Goal: Manage account settings

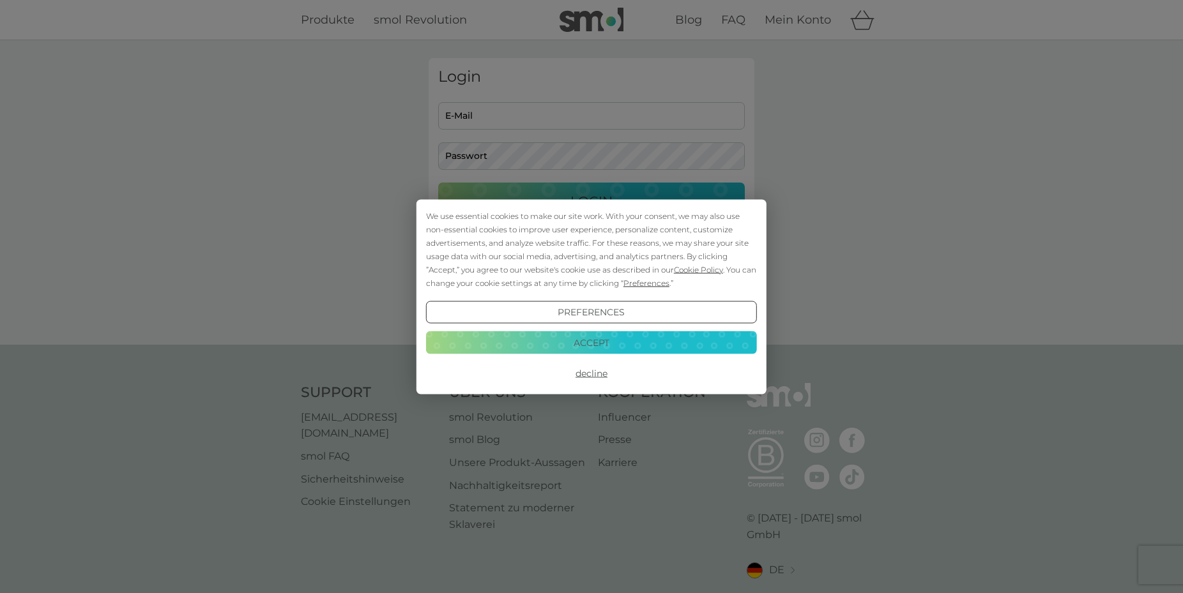
click at [503, 117] on div "We use essential cookies to make our site work. With your consent, we may also …" at bounding box center [591, 296] width 1183 height 593
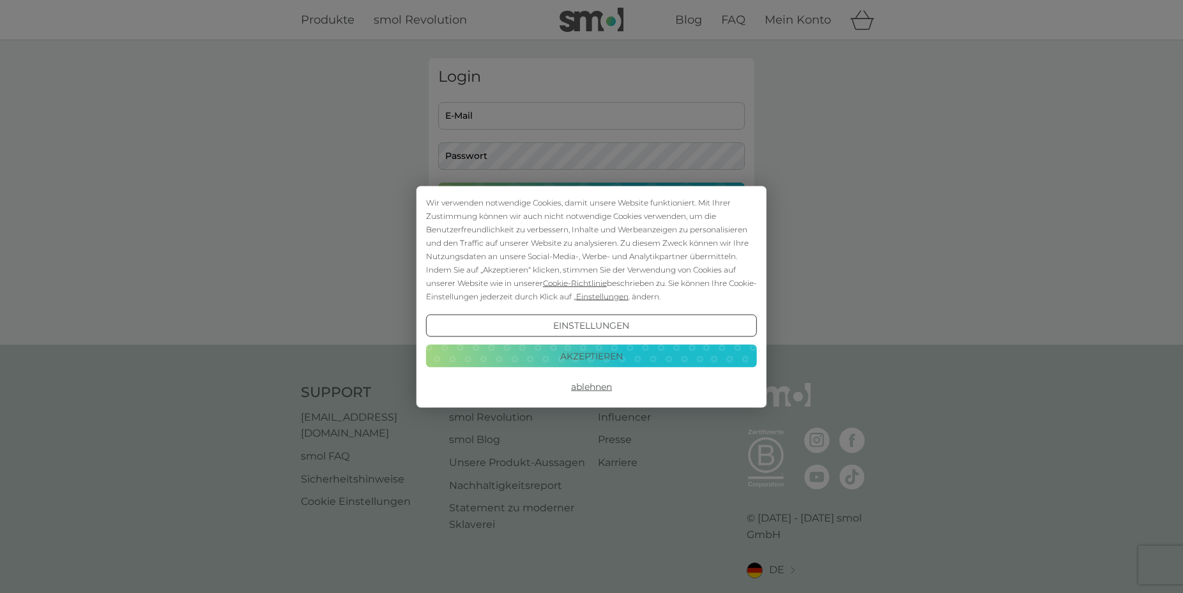
click at [584, 352] on button "Akzeptieren" at bounding box center [591, 356] width 331 height 23
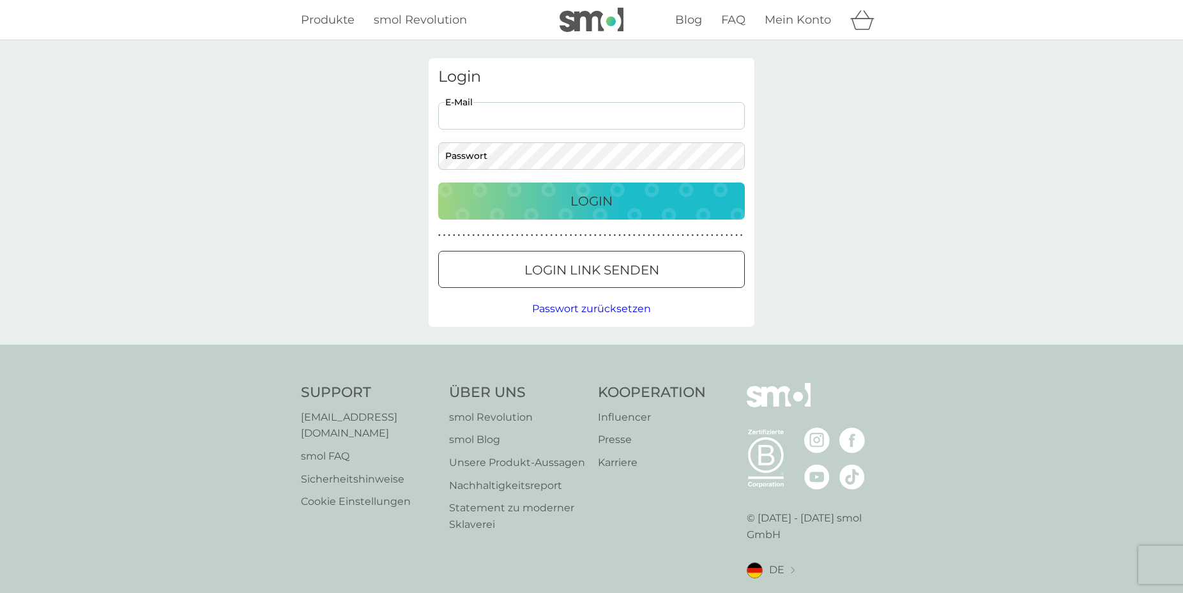
click at [497, 121] on input "E-Mail" at bounding box center [591, 115] width 307 height 27
type input "[EMAIL_ADDRESS][DOMAIN_NAME]"
click at [543, 174] on div "Login [EMAIL_ADDRESS][DOMAIN_NAME] E-Mail Passwort Login ● ● ● ● ● ● ● ● ● ● ● …" at bounding box center [591, 192] width 326 height 269
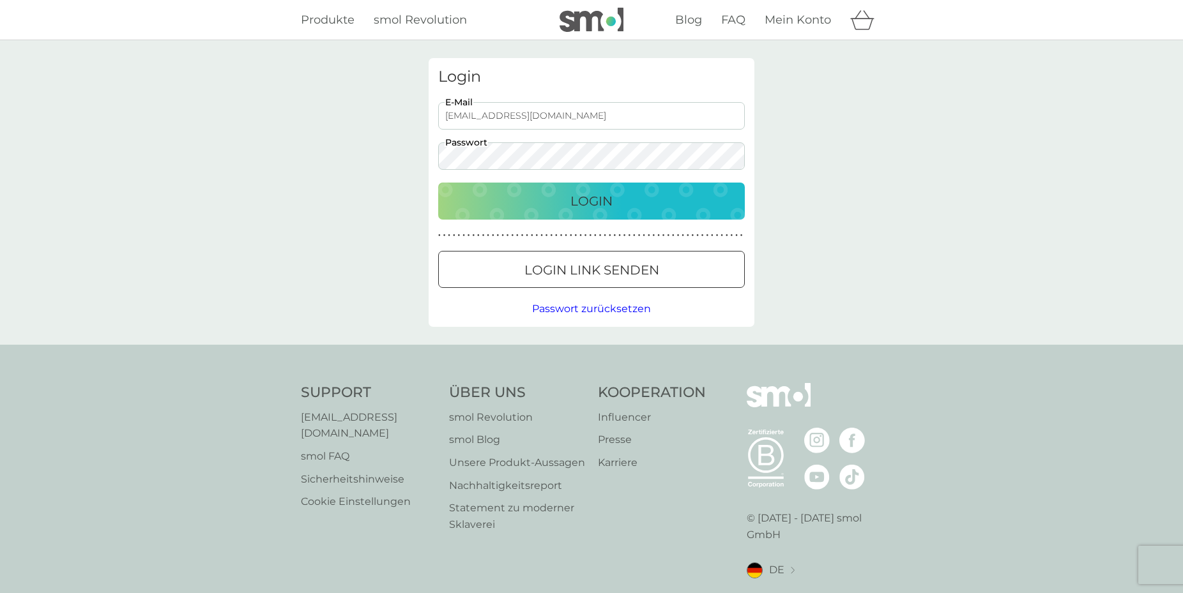
click at [579, 199] on p "Login" at bounding box center [591, 201] width 42 height 20
click at [576, 202] on p "Login" at bounding box center [591, 201] width 42 height 20
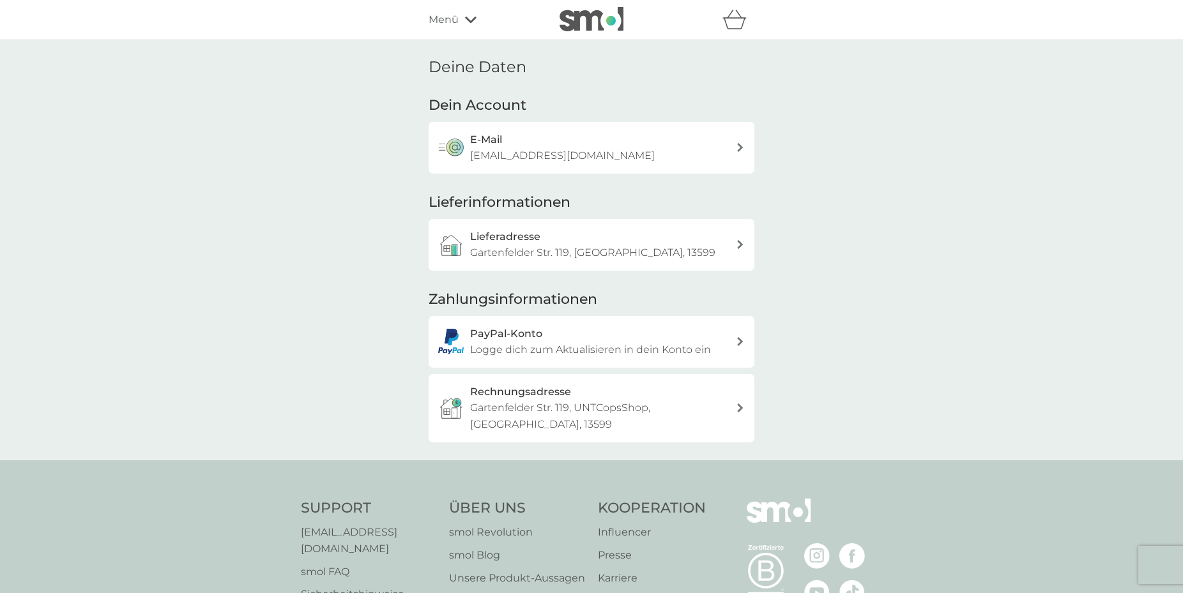
click at [445, 25] on span "Menü" at bounding box center [443, 19] width 30 height 17
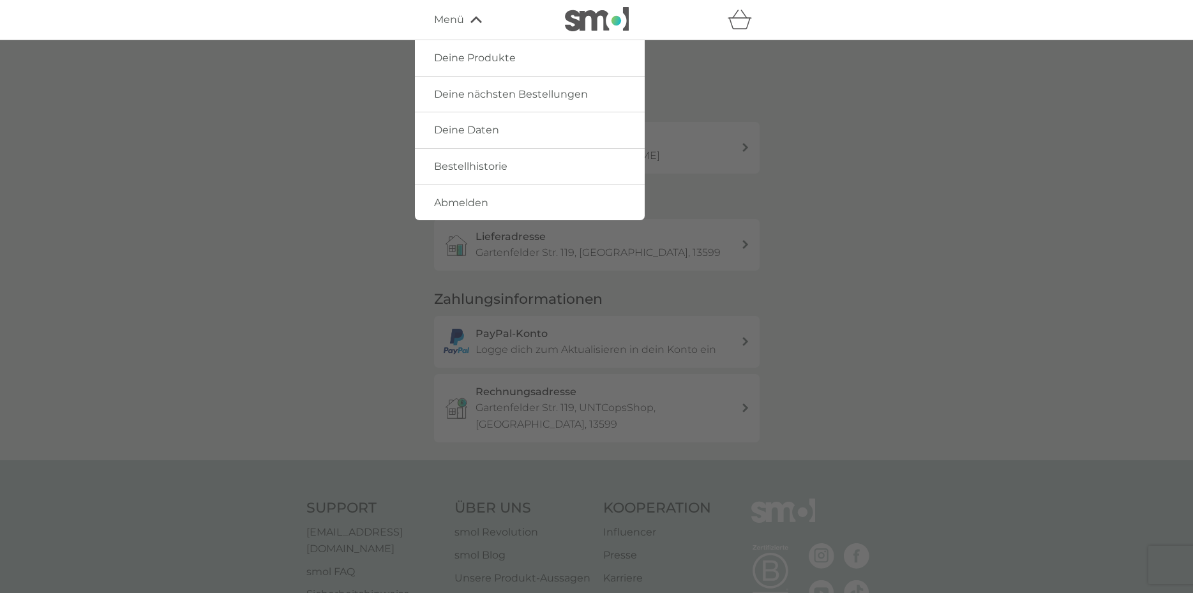
click at [462, 89] on span "Deine nächsten Bestellungen" at bounding box center [511, 94] width 154 height 12
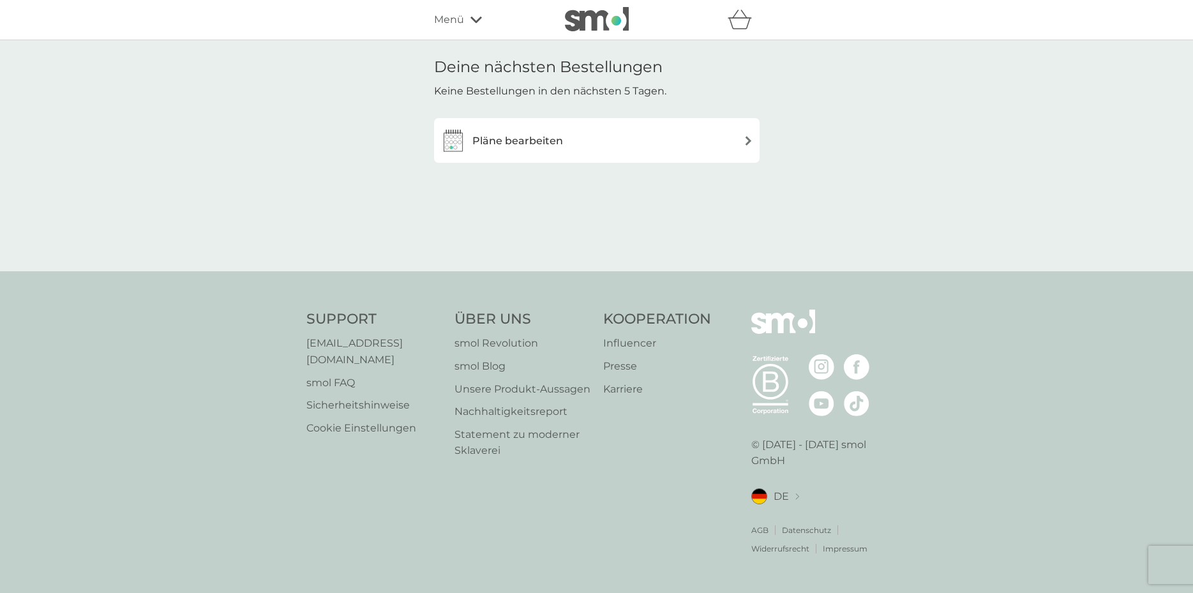
click at [734, 146] on div "Pläne bearbeiten" at bounding box center [597, 141] width 313 height 26
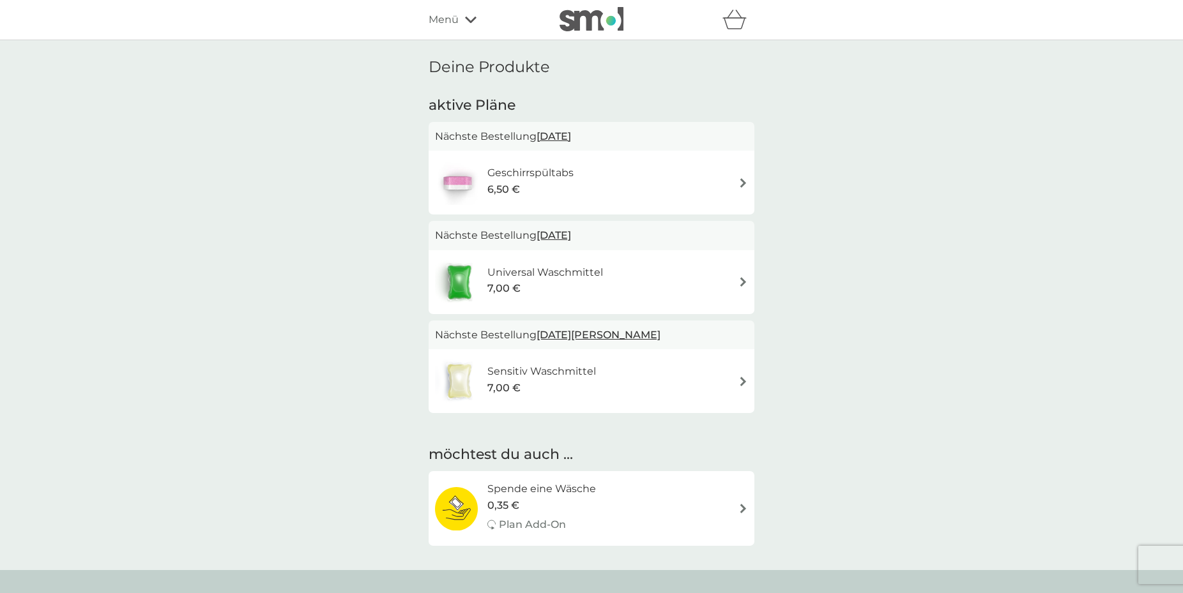
click at [451, 19] on span "Menü" at bounding box center [443, 19] width 30 height 17
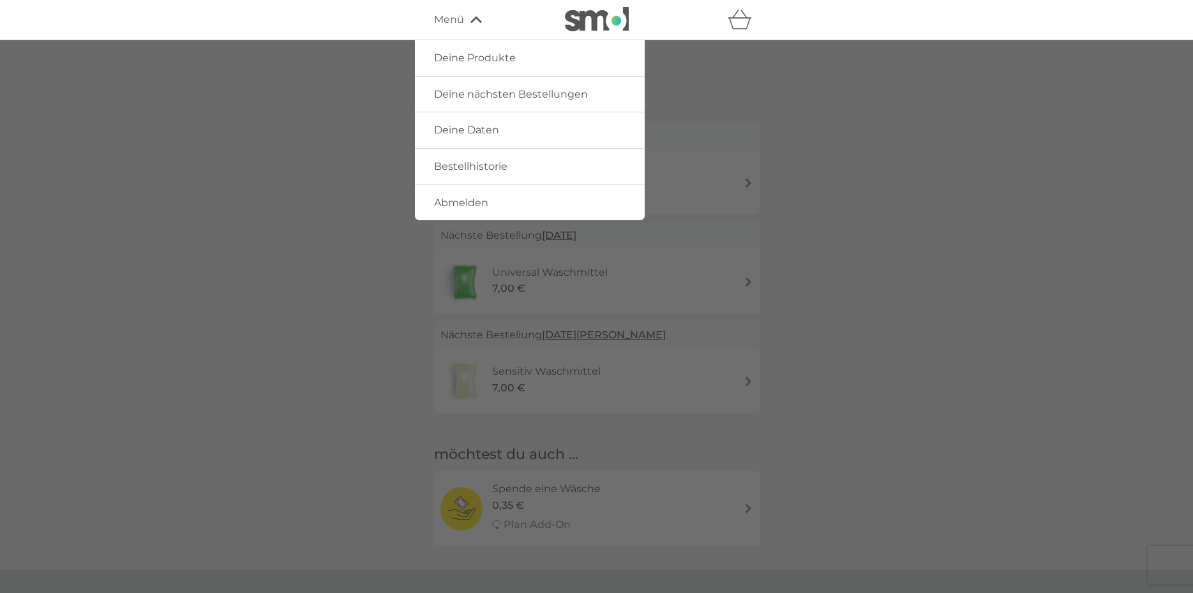
click at [456, 59] on span "Deine Produkte" at bounding box center [475, 58] width 82 height 12
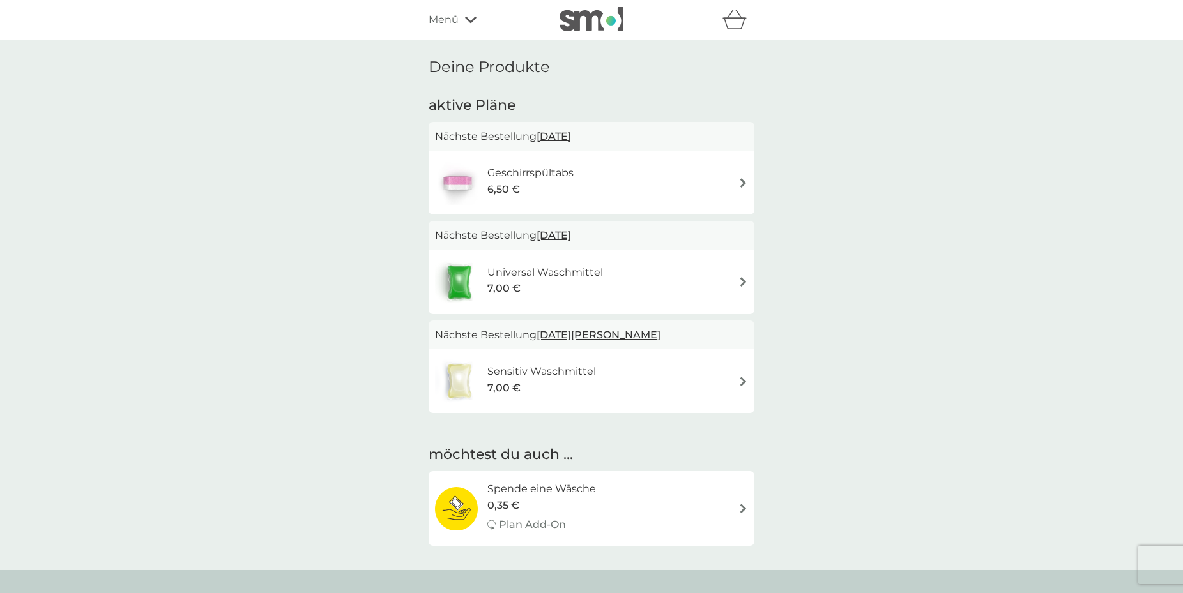
click at [455, 12] on span "Menü" at bounding box center [443, 19] width 30 height 17
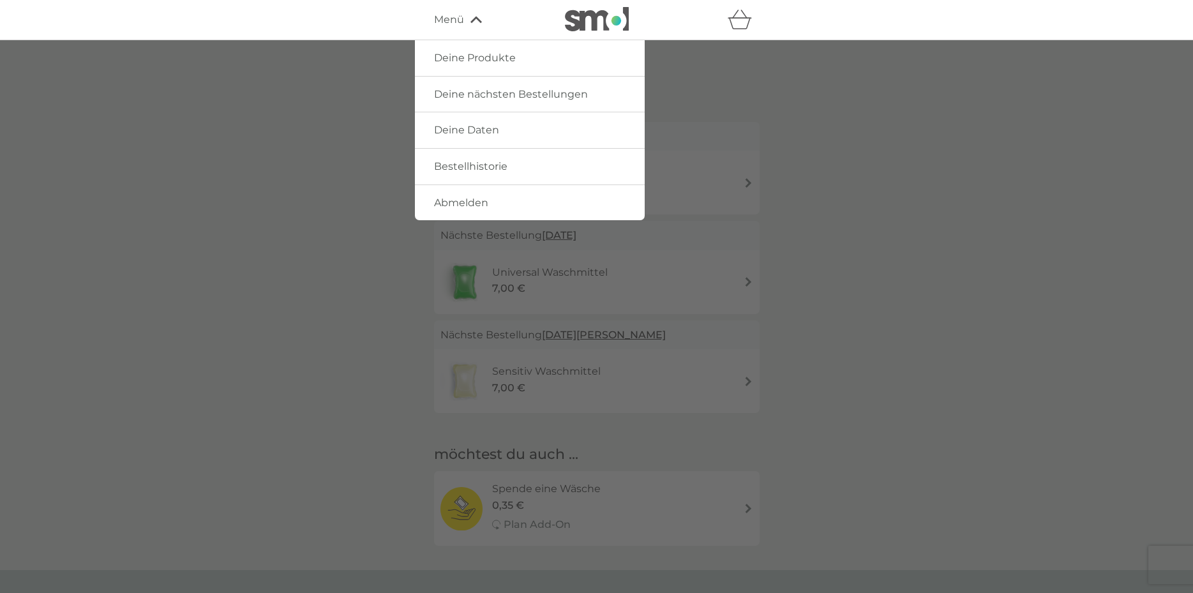
click at [453, 54] on span "Deine Produkte" at bounding box center [475, 58] width 82 height 12
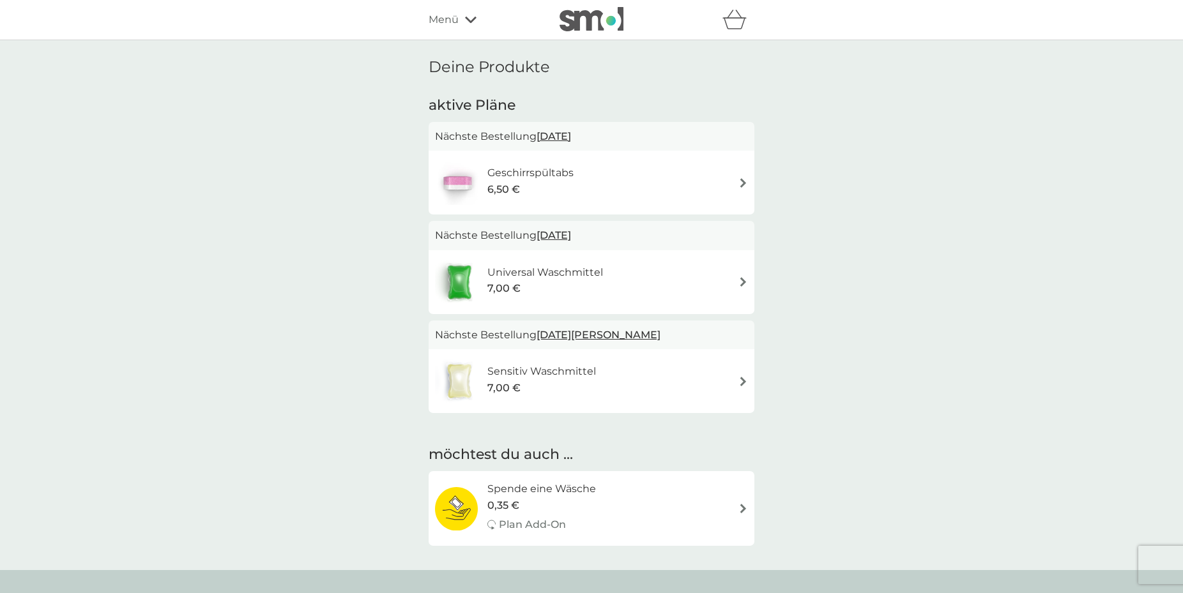
click at [463, 19] on div "Menü" at bounding box center [482, 19] width 109 height 17
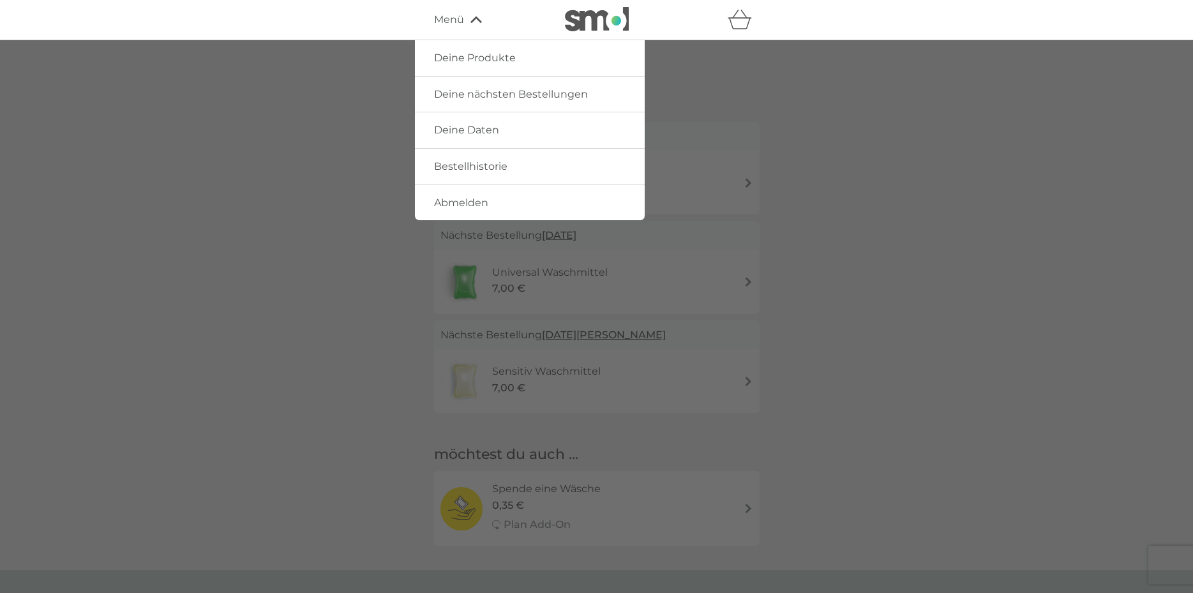
click at [1083, 376] on div at bounding box center [596, 336] width 1193 height 593
